Goal: Contribute content

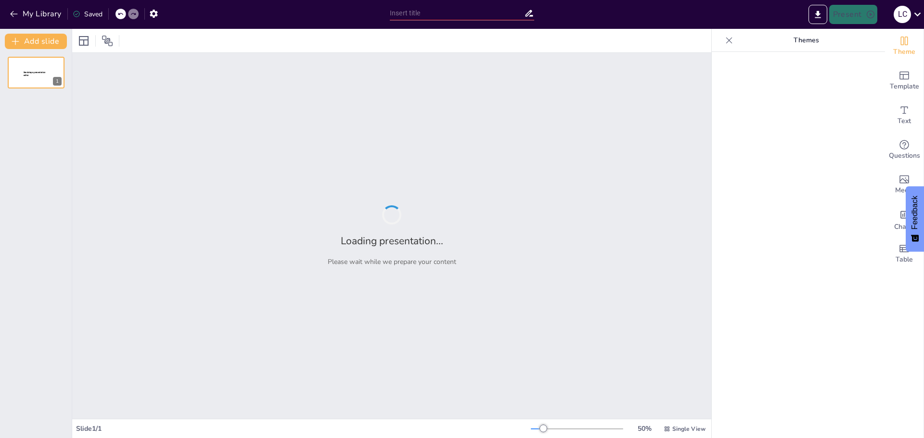
type input "Navigating Change in Higher Education: Thriving in a VUCA World"
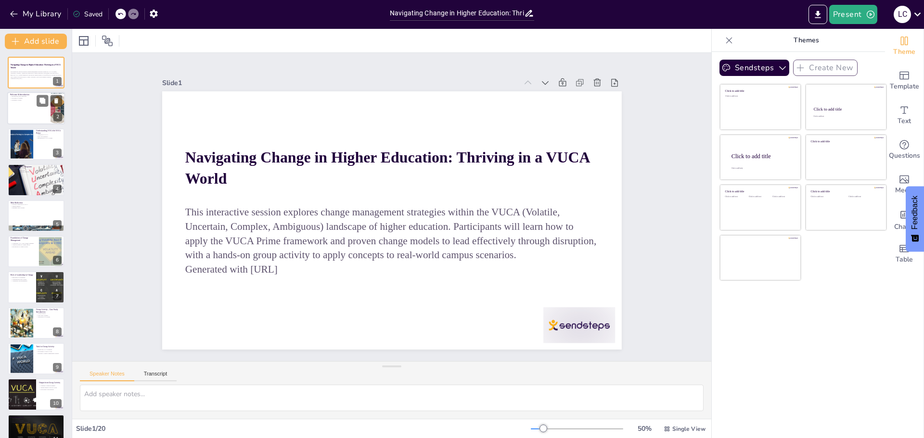
click at [27, 110] on div at bounding box center [36, 108] width 58 height 33
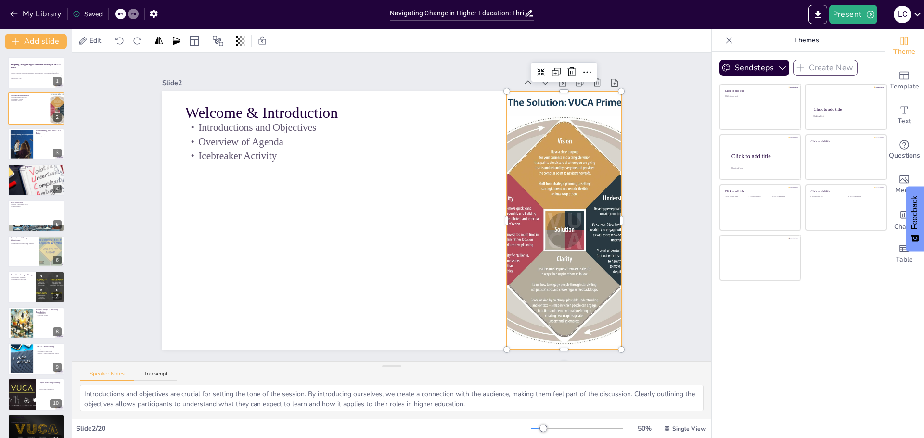
click at [444, 237] on div at bounding box center [248, 110] width 389 height 374
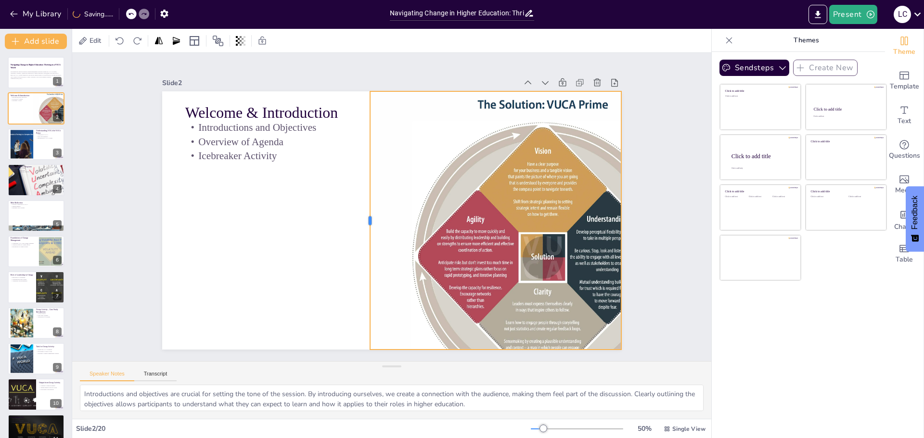
drag, startPoint x: 499, startPoint y: 219, endPoint x: 362, endPoint y: 219, distance: 136.7
click at [362, 219] on div at bounding box center [410, 229] width 255 height 61
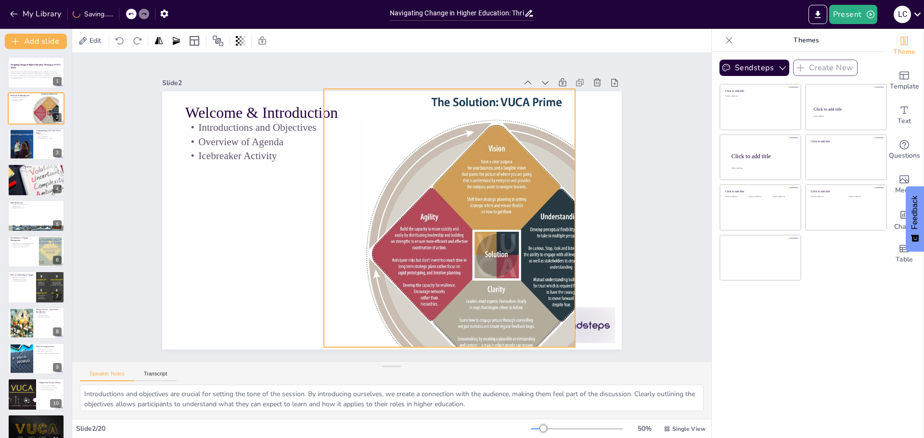
drag, startPoint x: 527, startPoint y: 231, endPoint x: 481, endPoint y: 229, distance: 46.3
click at [481, 229] on div at bounding box center [496, 243] width 345 height 309
click at [457, 231] on div at bounding box center [454, 298] width 461 height 453
click at [457, 231] on div at bounding box center [467, 127] width 423 height 440
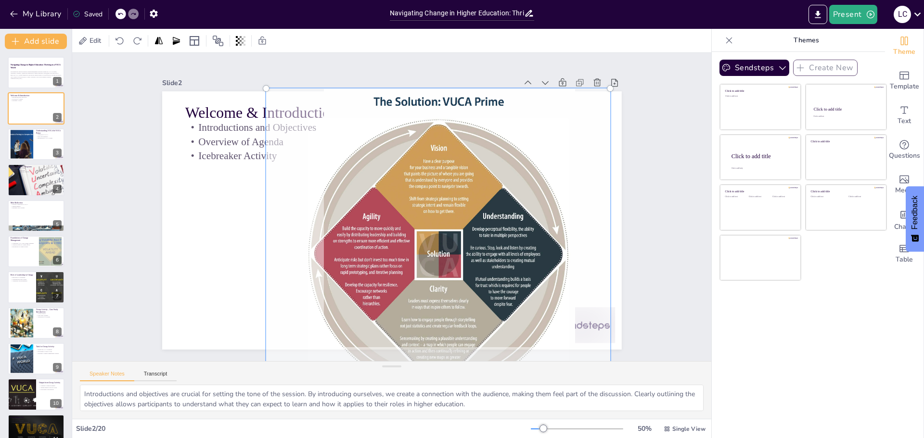
drag, startPoint x: 471, startPoint y: 235, endPoint x: 413, endPoint y: 235, distance: 57.8
click at [413, 235] on div at bounding box center [340, 235] width 438 height 456
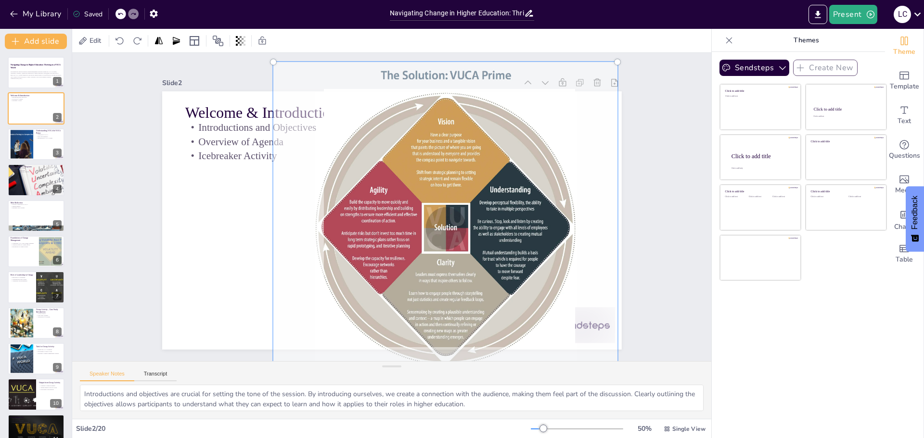
drag, startPoint x: 437, startPoint y: 239, endPoint x: 444, endPoint y: 213, distance: 27.4
click at [444, 213] on div at bounding box center [446, 216] width 356 height 321
click at [471, 257] on div at bounding box center [365, 255] width 415 height 437
click at [473, 44] on div at bounding box center [477, 41] width 8 height 8
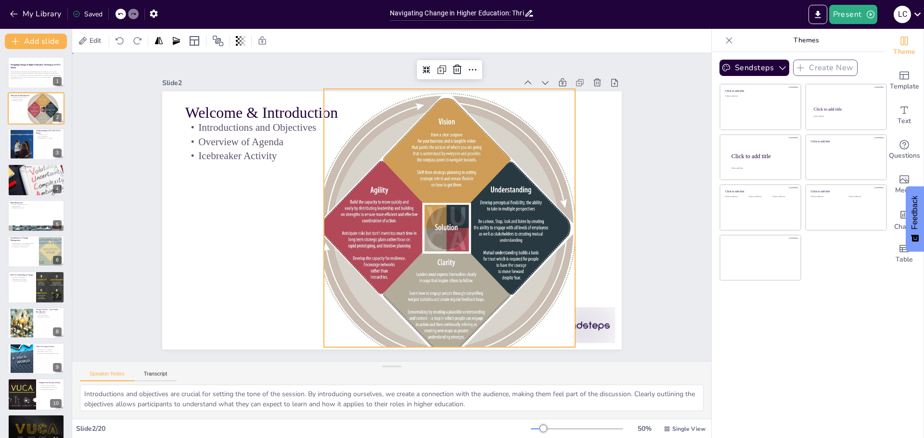
click at [645, 261] on div "Slide 1 Navigating Change in Higher Education: Thriving in a VUCA World This in…" at bounding box center [392, 206] width 668 height 373
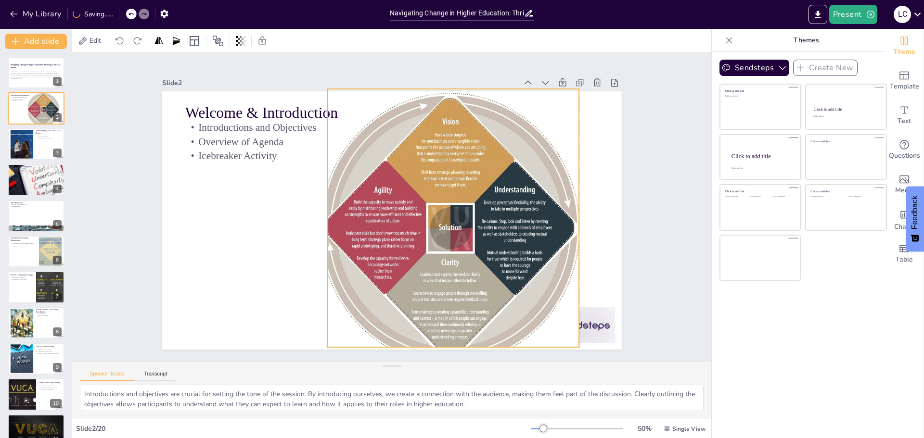
click at [473, 263] on div at bounding box center [333, 215] width 423 height 400
drag, startPoint x: 317, startPoint y: 214, endPoint x: 301, endPoint y: 216, distance: 16.0
click at [445, 216] on div at bounding box center [475, 214] width 61 height 255
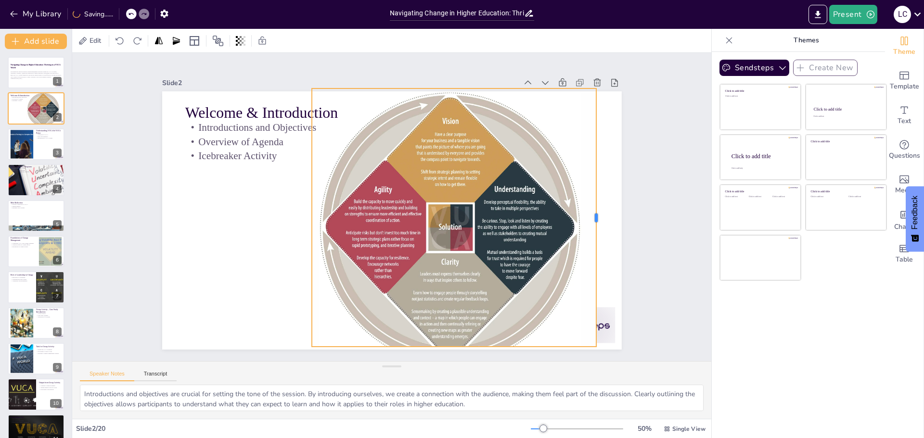
drag, startPoint x: 572, startPoint y: 215, endPoint x: 598, endPoint y: 215, distance: 25.5
click at [308, 183] on div at bounding box center [229, 76] width 158 height 214
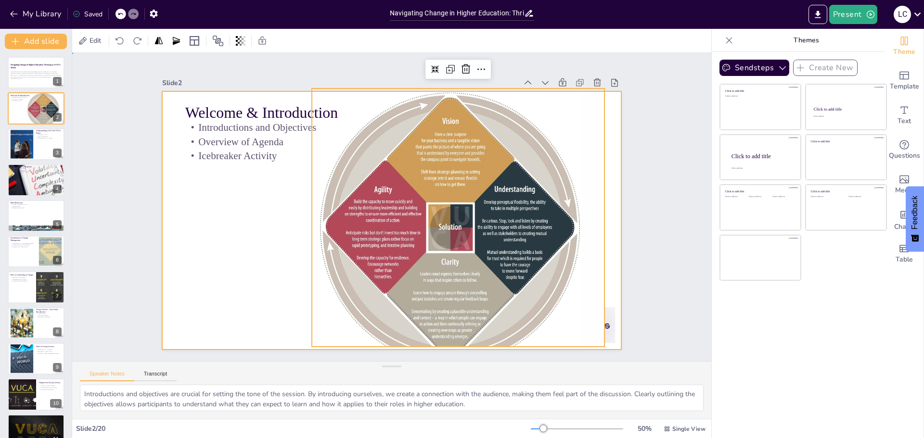
click at [234, 297] on div at bounding box center [380, 213] width 453 height 527
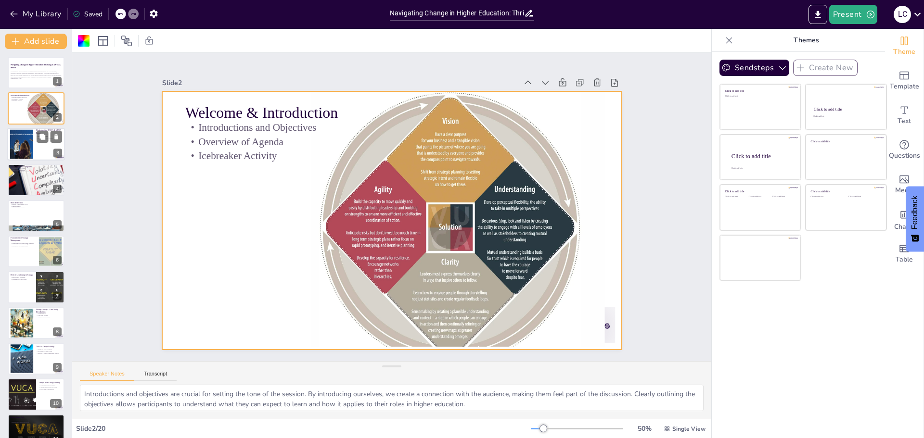
click at [25, 144] on div at bounding box center [22, 143] width 52 height 29
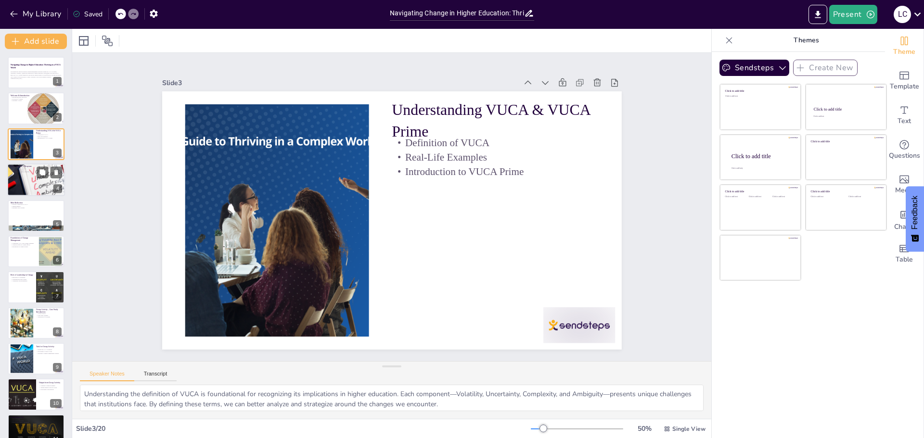
click at [30, 190] on div at bounding box center [36, 179] width 58 height 43
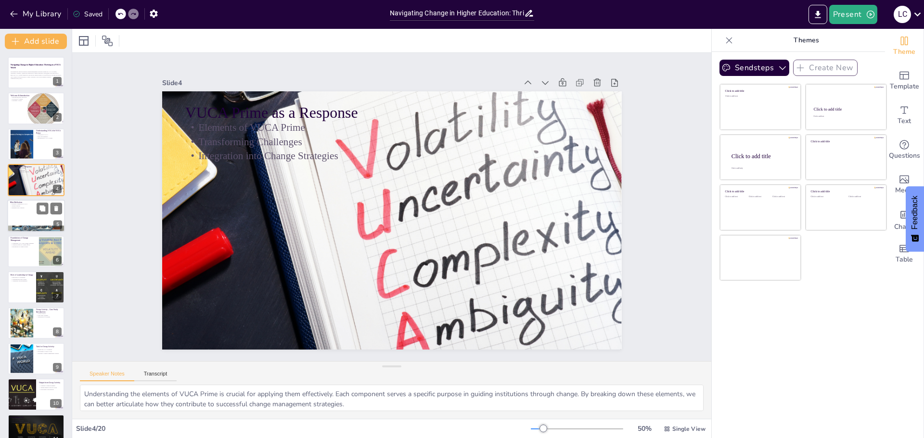
click at [33, 215] on div at bounding box center [36, 216] width 58 height 33
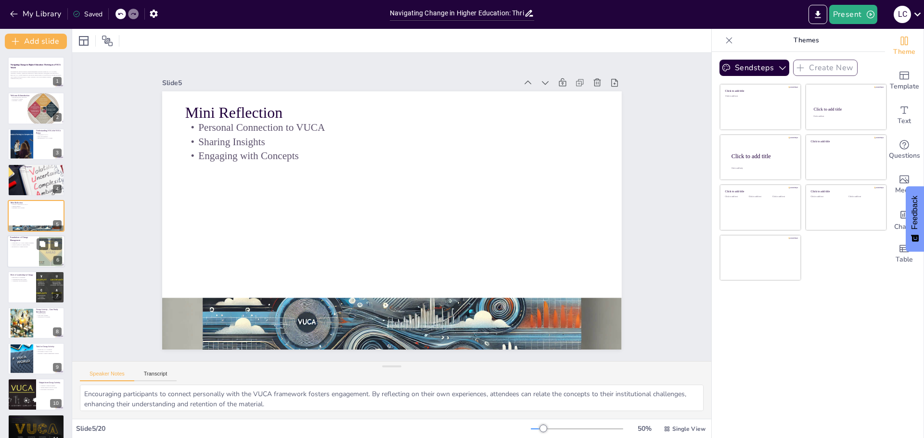
click at [30, 253] on div at bounding box center [36, 251] width 58 height 33
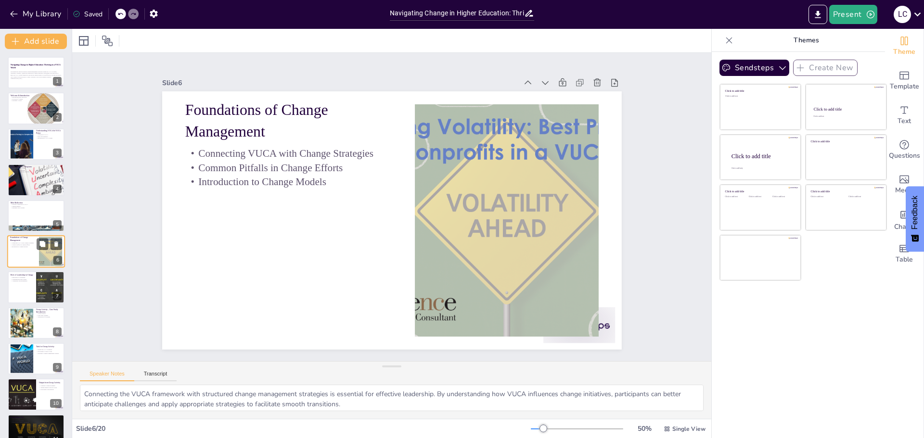
scroll to position [8, 0]
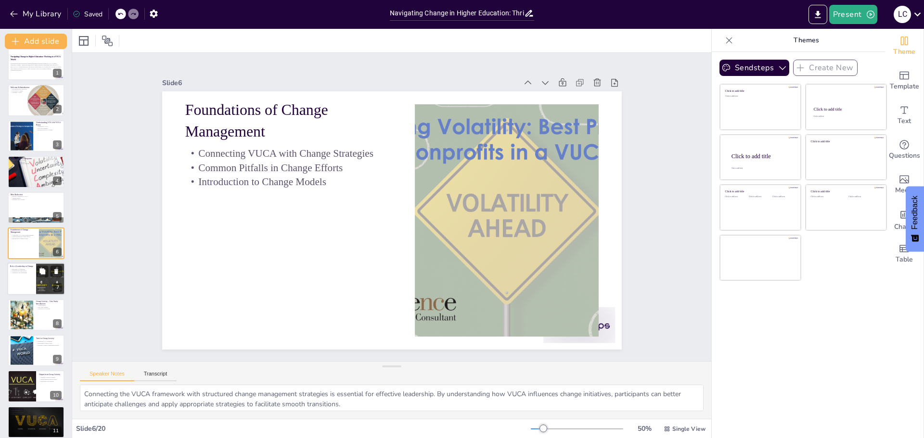
click at [27, 286] on div at bounding box center [36, 279] width 58 height 33
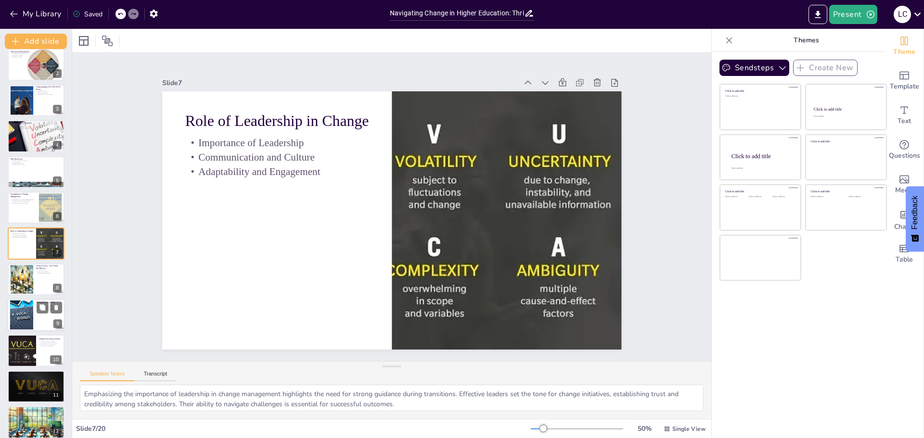
click at [28, 319] on div at bounding box center [22, 315] width 46 height 29
type textarea "Identifying VUCA elements in the scenario is a critical first step. By recogniz…"
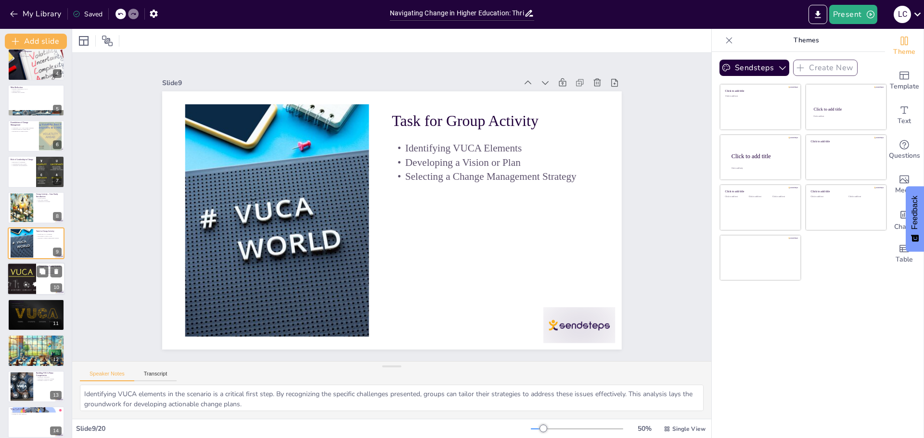
scroll to position [0, 0]
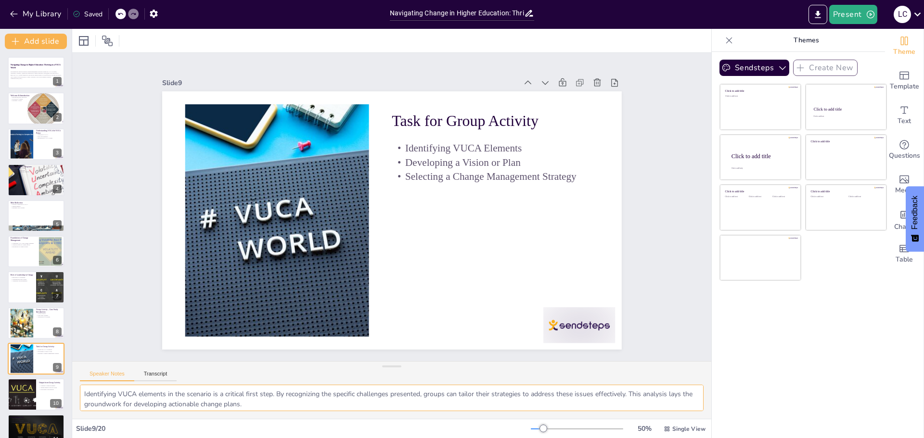
click at [236, 403] on textarea "Identifying VUCA elements in the scenario is a critical first step. By recogniz…" at bounding box center [392, 398] width 624 height 26
click at [25, 72] on p "This interactive session explores change management strategies within the VUCA …" at bounding box center [36, 74] width 52 height 7
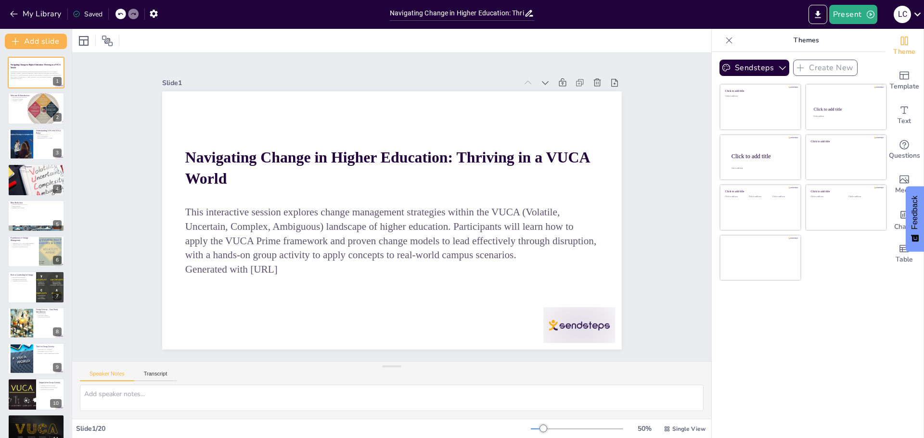
click at [724, 40] on icon at bounding box center [729, 41] width 10 height 10
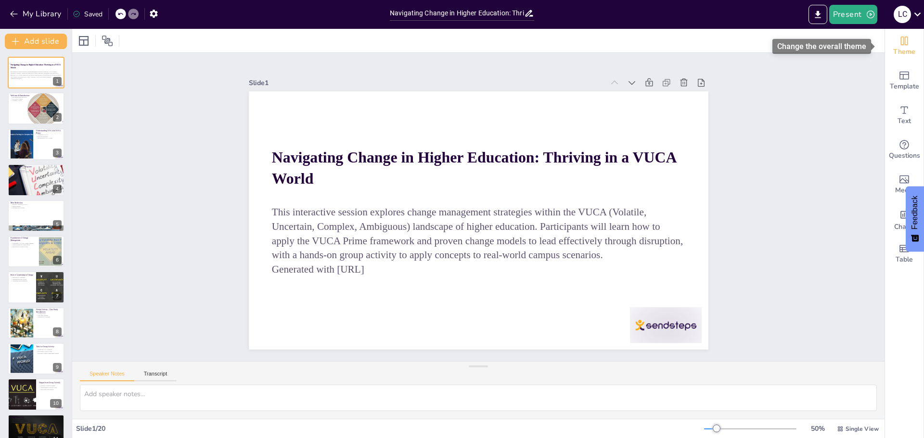
click at [901, 42] on icon "Change the overall theme" at bounding box center [904, 41] width 7 height 9
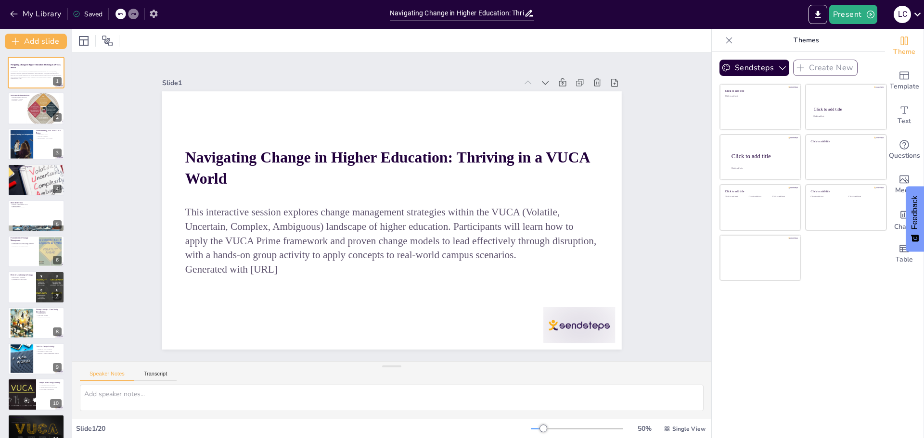
click at [155, 16] on icon "button" at bounding box center [154, 14] width 8 height 8
click at [724, 41] on icon at bounding box center [729, 41] width 10 height 10
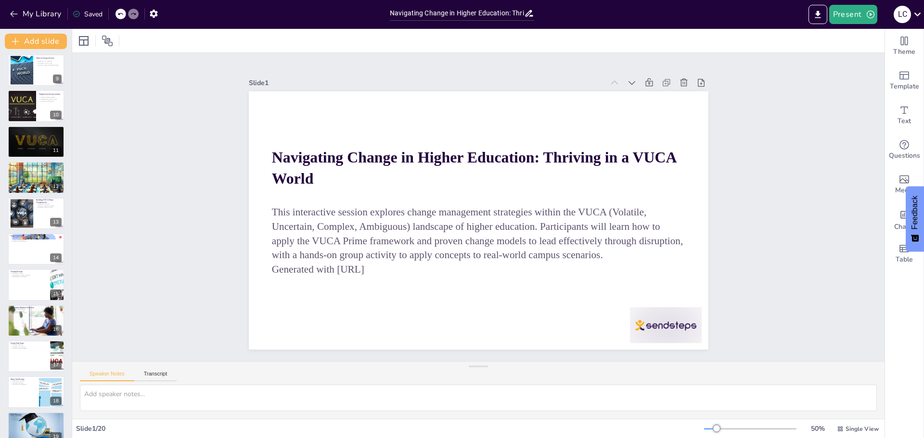
drag, startPoint x: 43, startPoint y: 120, endPoint x: 44, endPoint y: 127, distance: 6.8
click at [44, 120] on div at bounding box center [36, 106] width 57 height 32
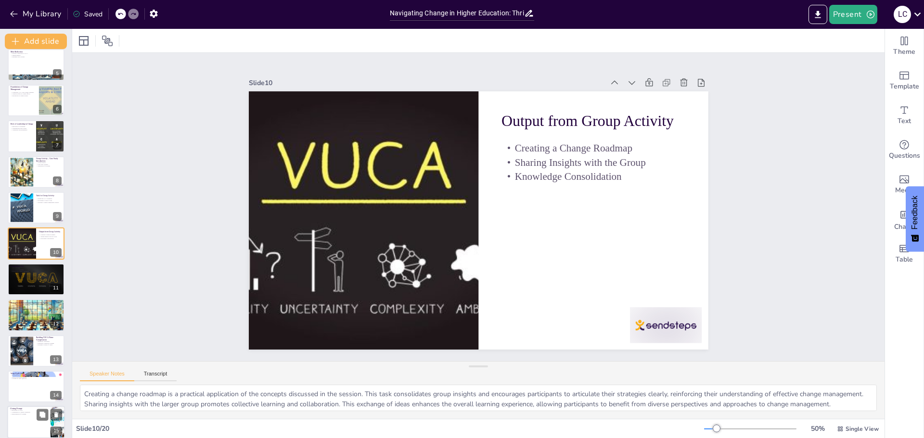
scroll to position [338, 0]
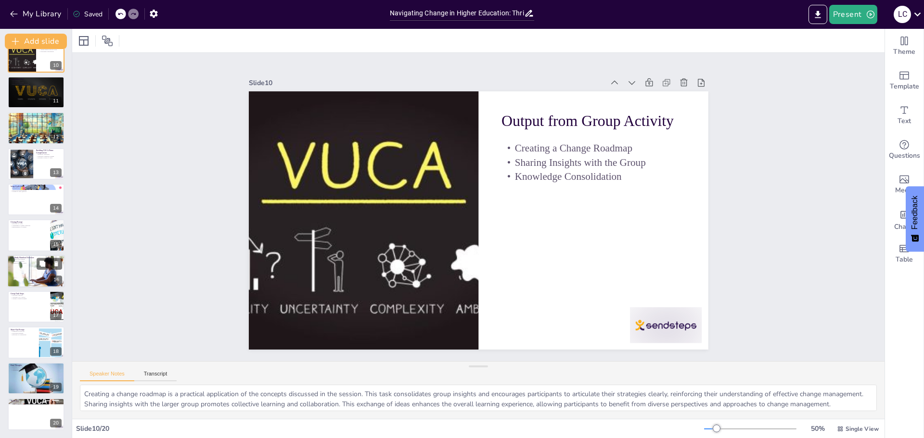
click at [30, 268] on div at bounding box center [35, 271] width 65 height 33
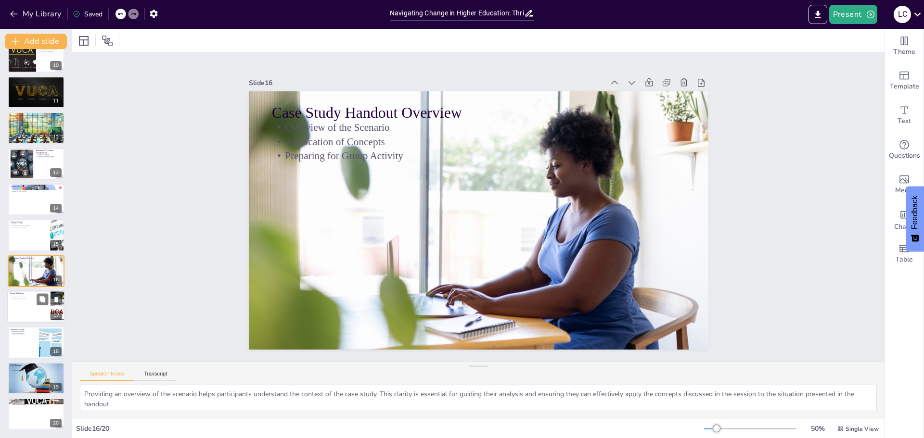
click at [26, 307] on div at bounding box center [36, 307] width 58 height 33
type textarea "Providing a structured approach to the group task enhances clarity and focus. B…"
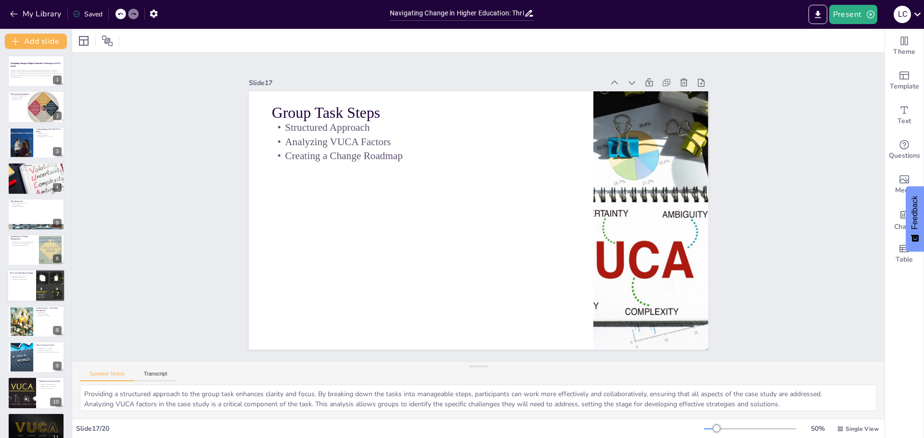
scroll to position [0, 0]
click at [15, 13] on icon "button" at bounding box center [14, 14] width 10 height 10
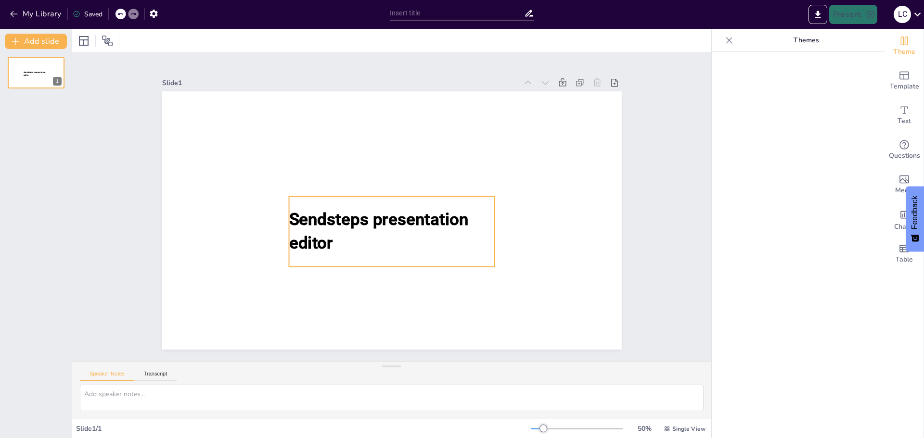
type input "Navigating Change in Higher Education: Thriving in a VUCA World"
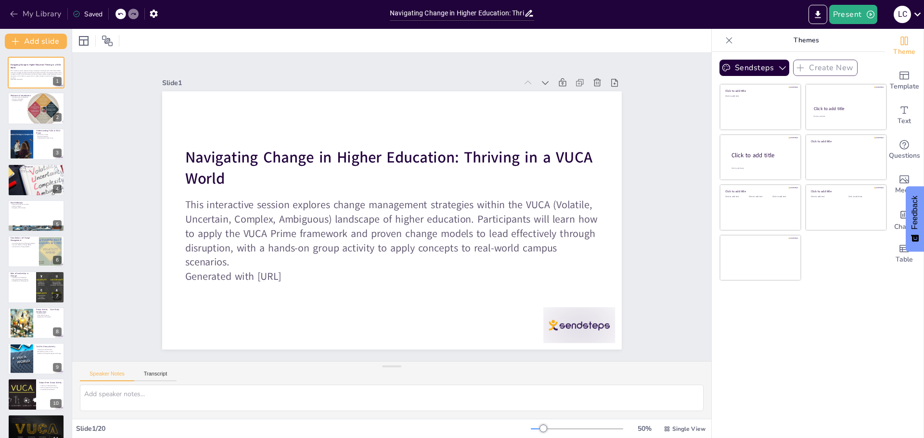
click at [12, 15] on icon "button" at bounding box center [14, 14] width 10 height 10
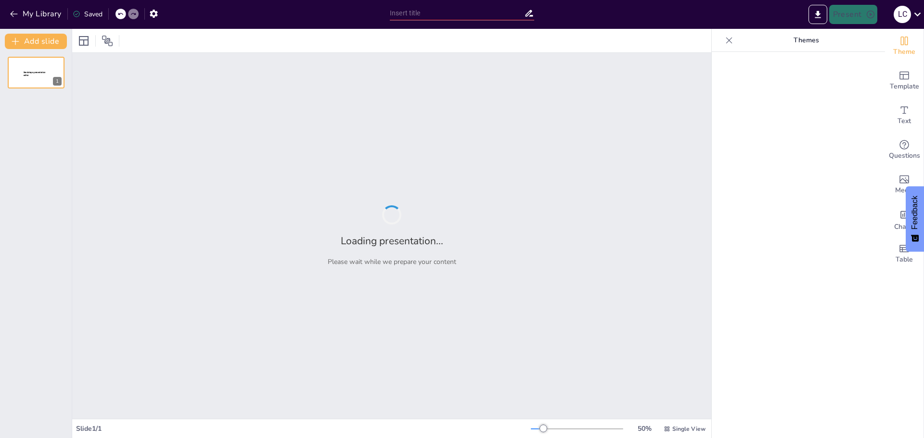
type input "Navigating Change in Higher Education: Thriving in a VUCA World"
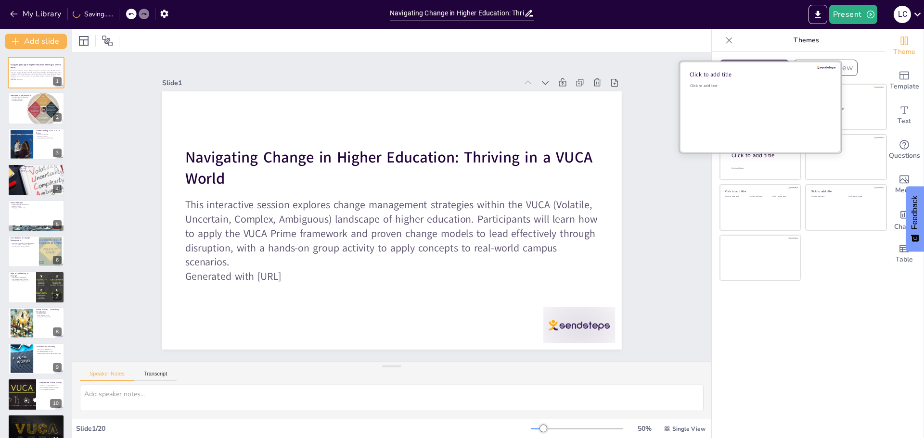
click at [733, 105] on div "Click to add text" at bounding box center [759, 113] width 138 height 60
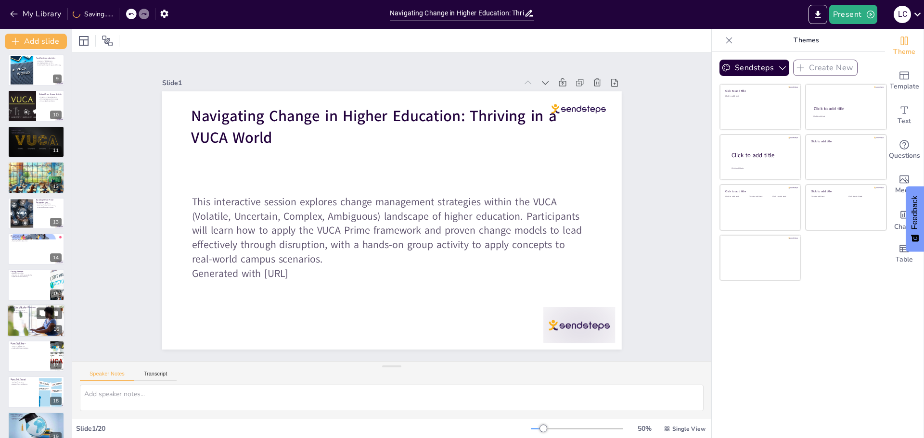
scroll to position [338, 0]
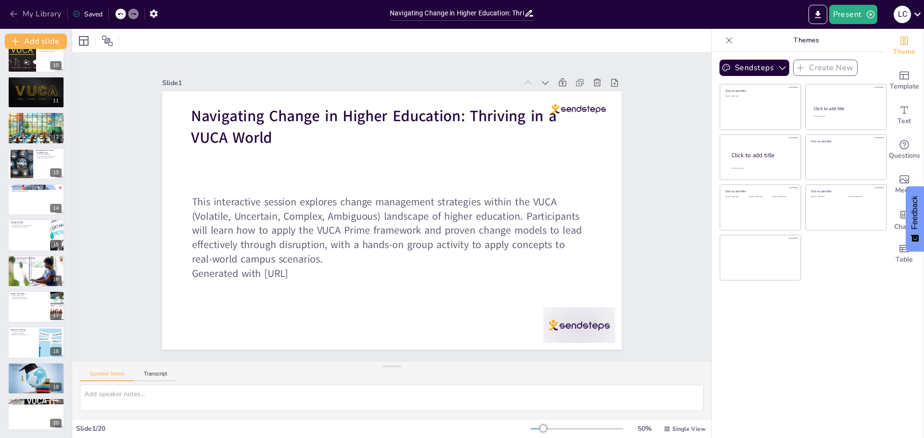
click at [15, 14] on icon "button" at bounding box center [13, 14] width 7 height 6
